Goal: Task Accomplishment & Management: Manage account settings

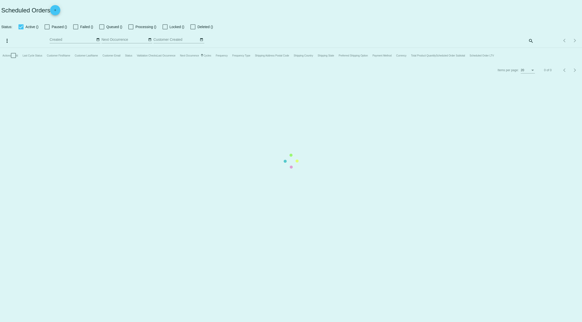
checkbox input "true"
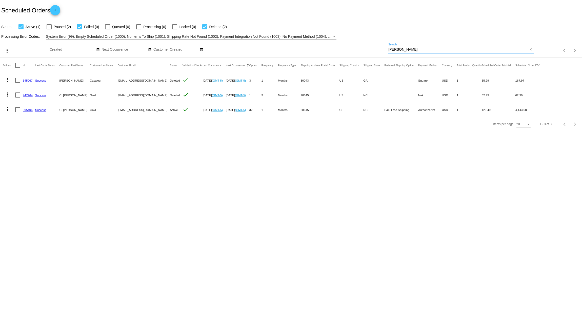
drag, startPoint x: 412, startPoint y: 50, endPoint x: 343, endPoint y: 37, distance: 70.2
click at [353, 43] on div "more_vert Sep Jan Feb Mar [DATE]" at bounding box center [291, 49] width 582 height 18
paste input "julieandfredjames@verizon.net"
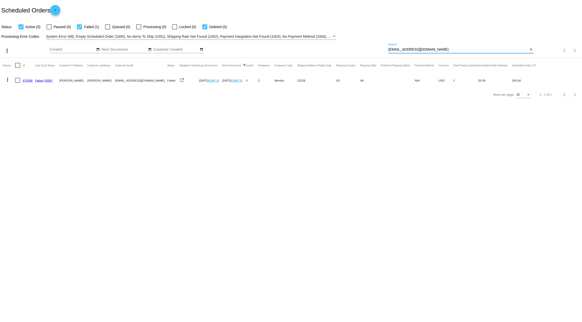
type input "julieandfredjames@verizon.net"
click at [8, 79] on mat-icon "more_vert" at bounding box center [8, 80] width 6 height 6
click at [27, 80] on div "info View Event Logs history View Cycles History play_arrow Activate cached Res…" at bounding box center [28, 117] width 50 height 87
drag, startPoint x: 78, startPoint y: 104, endPoint x: 71, endPoint y: 106, distance: 6.6
click at [78, 104] on div at bounding box center [291, 161] width 582 height 322
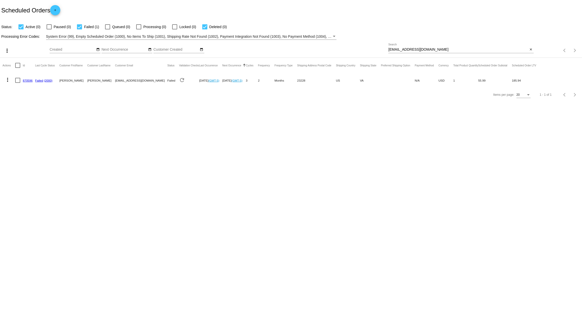
click at [27, 80] on link "870596" at bounding box center [28, 80] width 10 height 3
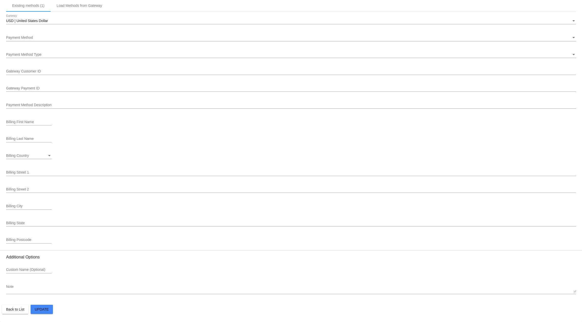
scroll to position [506, 0]
click at [55, 24] on div at bounding box center [291, 24] width 570 height 0
click at [55, 20] on div "USD | United States Dollar" at bounding box center [289, 21] width 566 height 4
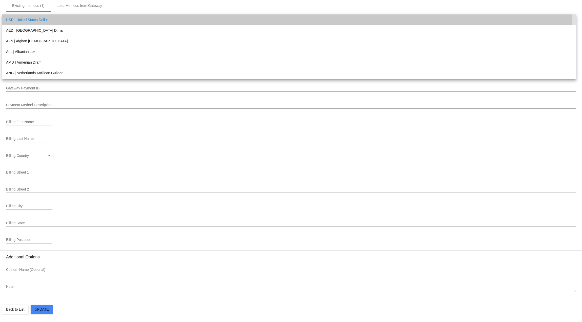
click at [55, 20] on span "USD | United States Dollar" at bounding box center [289, 19] width 566 height 11
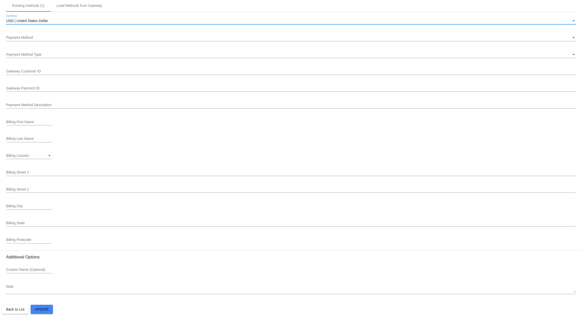
click at [32, 41] on div at bounding box center [291, 41] width 570 height 0
click at [34, 38] on div "Payment Method" at bounding box center [289, 38] width 566 height 4
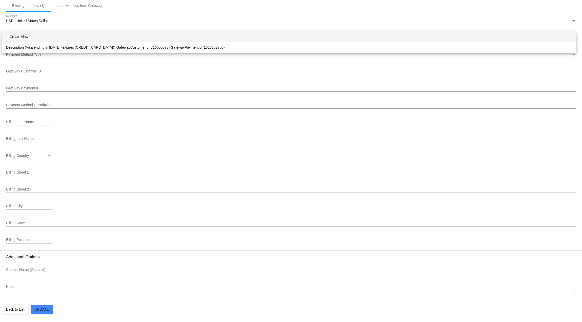
click at [39, 30] on div at bounding box center [291, 161] width 582 height 322
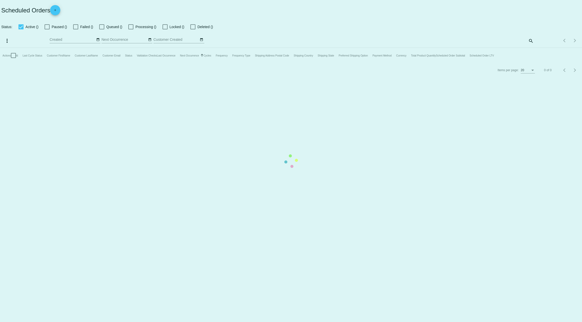
checkbox input "true"
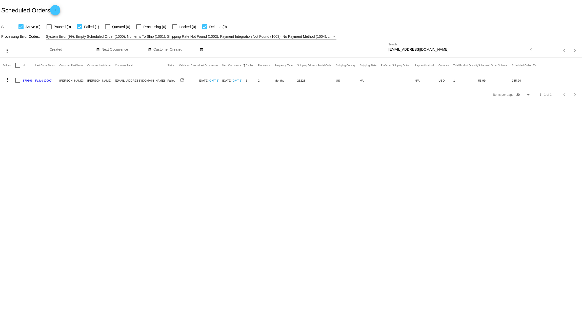
click at [8, 75] on button "more_vert" at bounding box center [8, 79] width 10 height 10
click at [29, 127] on span "Restart Processing" at bounding box center [33, 128] width 30 height 4
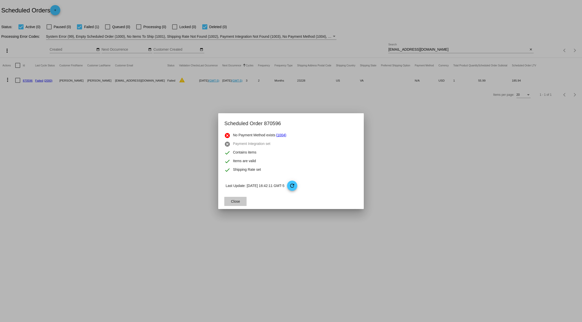
click at [241, 203] on button "Close" at bounding box center [235, 201] width 22 height 9
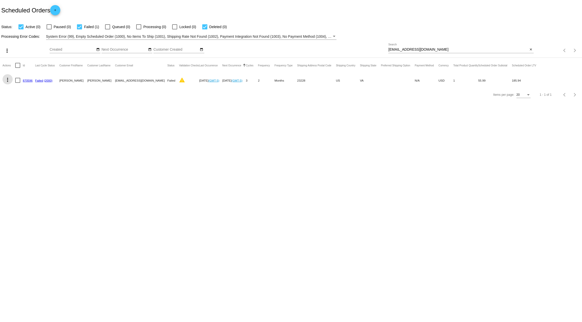
click at [29, 80] on link "870596" at bounding box center [28, 80] width 10 height 3
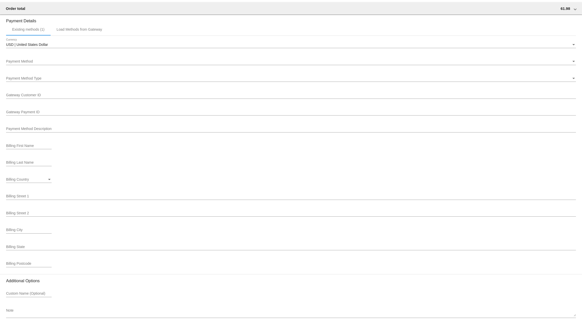
scroll to position [481, 0]
click at [33, 30] on div "Existing methods (1)" at bounding box center [28, 30] width 32 height 4
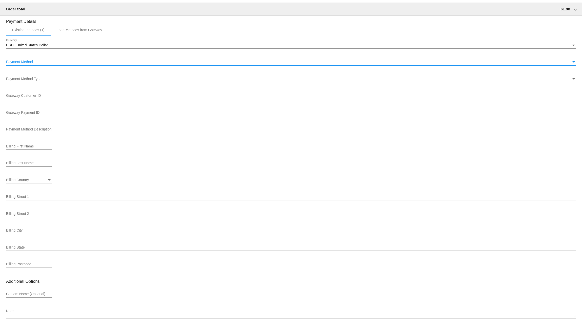
click at [27, 62] on span "Payment Method" at bounding box center [19, 62] width 27 height 4
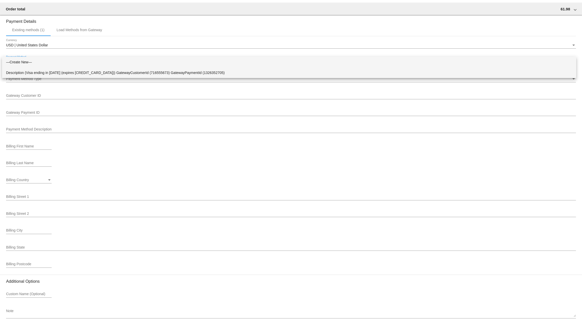
click at [36, 74] on span "Description (Visa ending in 1340 (expires 10/28)) GatewayCustomerId (716555673)…" at bounding box center [289, 72] width 566 height 11
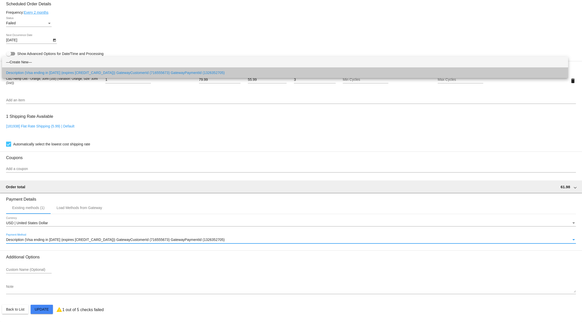
scroll to position [303, 0]
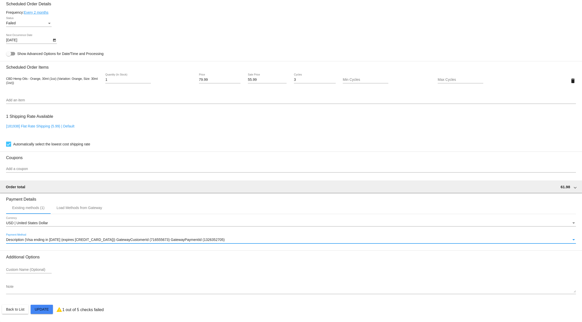
click at [47, 310] on mat-card "Customer 6316100: Julie James julieandfredjames@verizon.net Customer Shipping E…" at bounding box center [291, 68] width 582 height 507
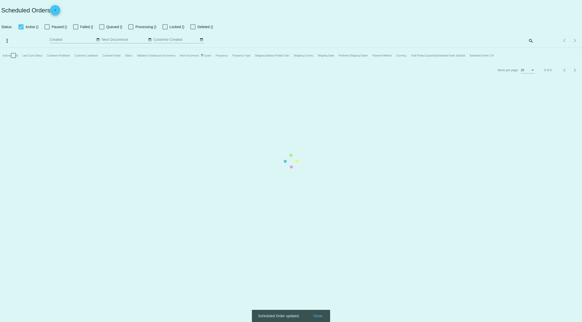
checkbox input "true"
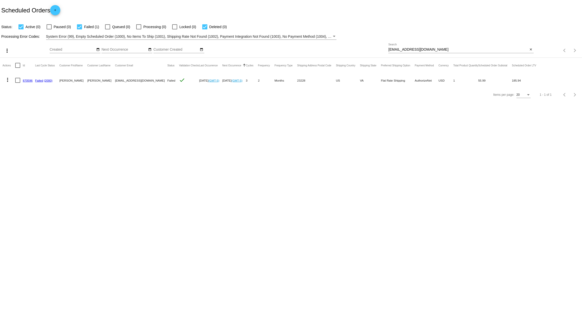
click at [8, 80] on mat-icon "more_vert" at bounding box center [8, 80] width 6 height 6
click at [21, 127] on span "Restart Processing" at bounding box center [33, 128] width 30 height 4
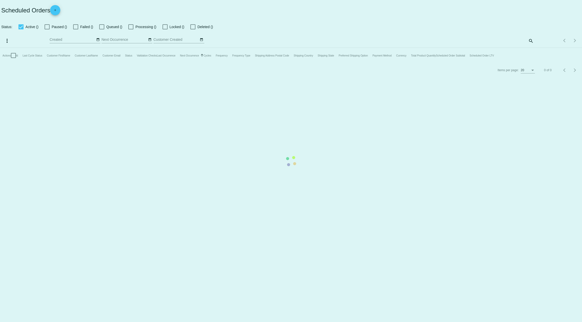
checkbox input "true"
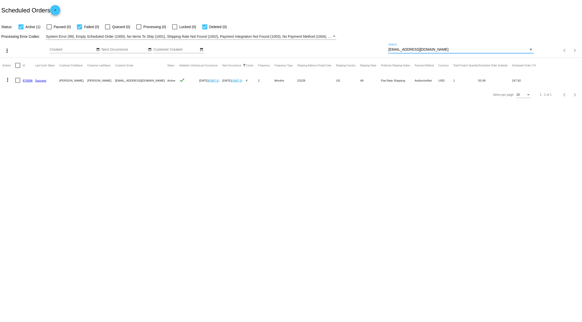
drag, startPoint x: 444, startPoint y: 51, endPoint x: 334, endPoint y: 44, distance: 110.7
click at [334, 44] on div "more_vert Sep Jan Feb Mar [DATE]" at bounding box center [291, 49] width 582 height 18
paste input "[EMAIL_ADDRESS][DOMAIN_NAME]"
type input "[EMAIL_ADDRESS][DOMAIN_NAME]"
drag, startPoint x: 424, startPoint y: 49, endPoint x: 329, endPoint y: 44, distance: 95.6
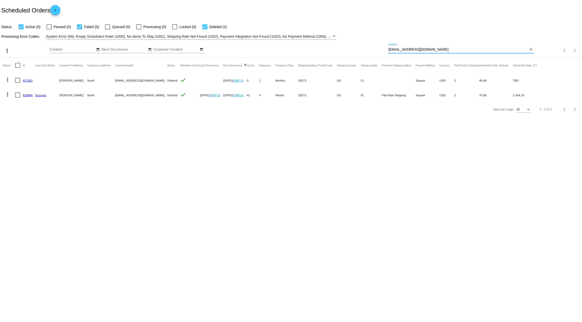
click at [329, 44] on div "more_vert Sep Jan Feb Mar [DATE]" at bounding box center [291, 49] width 582 height 18
